Goal: Task Accomplishment & Management: Use online tool/utility

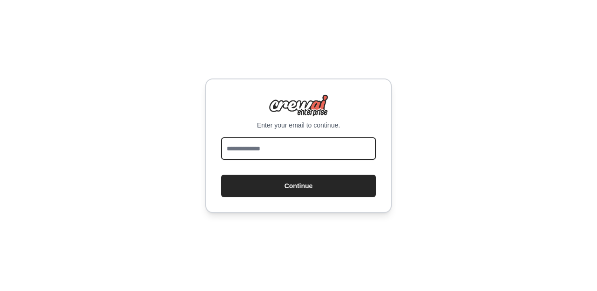
click at [260, 151] on input "email" at bounding box center [298, 148] width 155 height 22
click at [258, 153] on input "email" at bounding box center [298, 148] width 155 height 22
type input "**********"
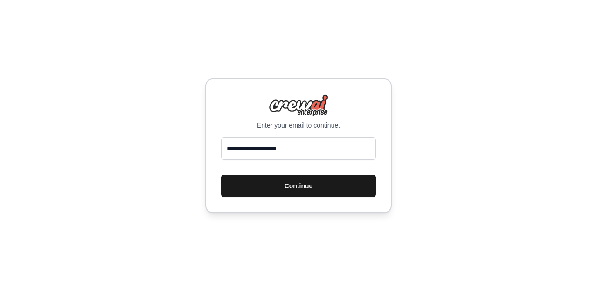
click at [269, 187] on button "Continue" at bounding box center [298, 185] width 155 height 22
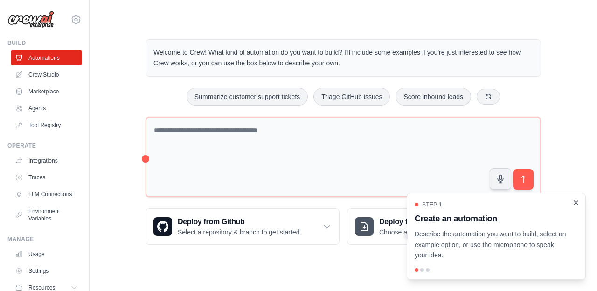
click at [575, 204] on icon "Close walkthrough" at bounding box center [576, 202] width 8 height 8
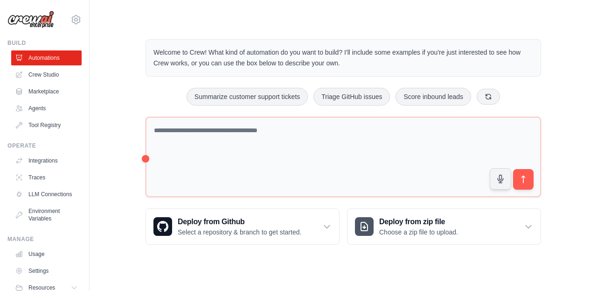
click at [563, 215] on div "Welcome to Crew! What kind of automation do you want to build? I'll include som…" at bounding box center [343, 141] width 478 height 235
click at [113, 208] on div "Welcome to Crew! What kind of automation do you want to build? I'll include som…" at bounding box center [343, 141] width 478 height 235
click at [118, 181] on div "Welcome to Crew! What kind of automation do you want to build? I'll include som…" at bounding box center [343, 141] width 478 height 235
click at [41, 74] on link "Crew Studio" at bounding box center [47, 74] width 70 height 15
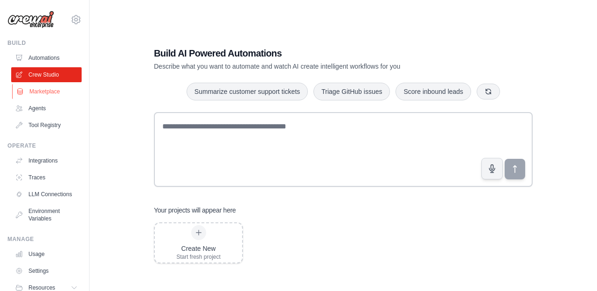
click at [49, 89] on link "Marketplace" at bounding box center [47, 91] width 70 height 15
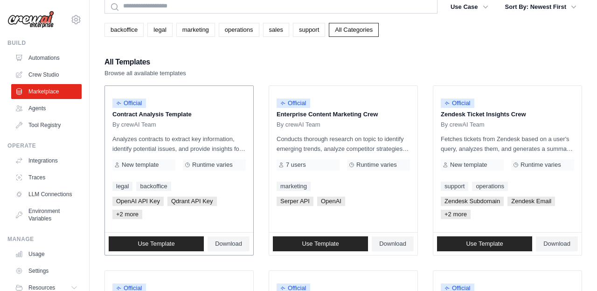
scroll to position [45, 0]
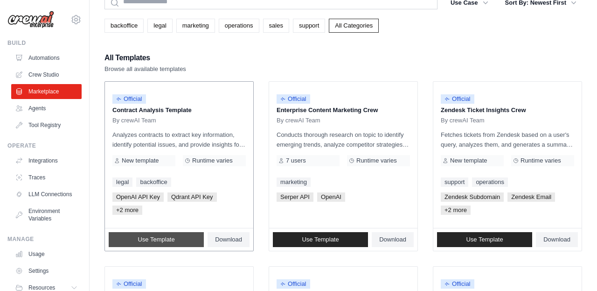
click at [164, 242] on span "Use Template" at bounding box center [156, 239] width 37 height 7
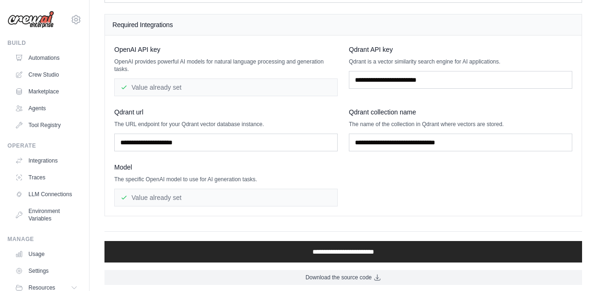
scroll to position [80, 0]
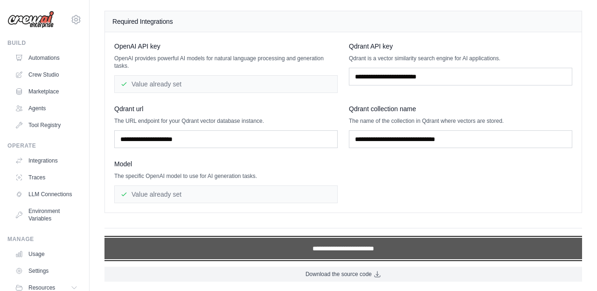
click at [215, 253] on input "**********" at bounding box center [343, 247] width 478 height 21
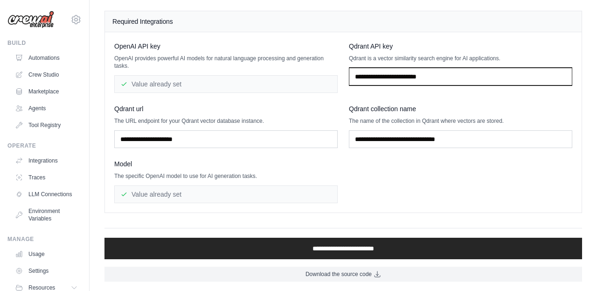
click at [387, 77] on input "text" at bounding box center [460, 77] width 223 height 18
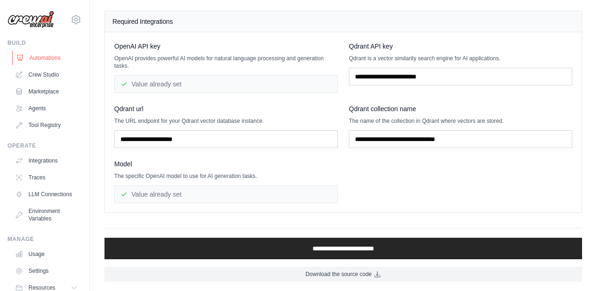
click at [43, 62] on link "Automations" at bounding box center [47, 57] width 70 height 15
